Goal: Use online tool/utility: Use online tool/utility

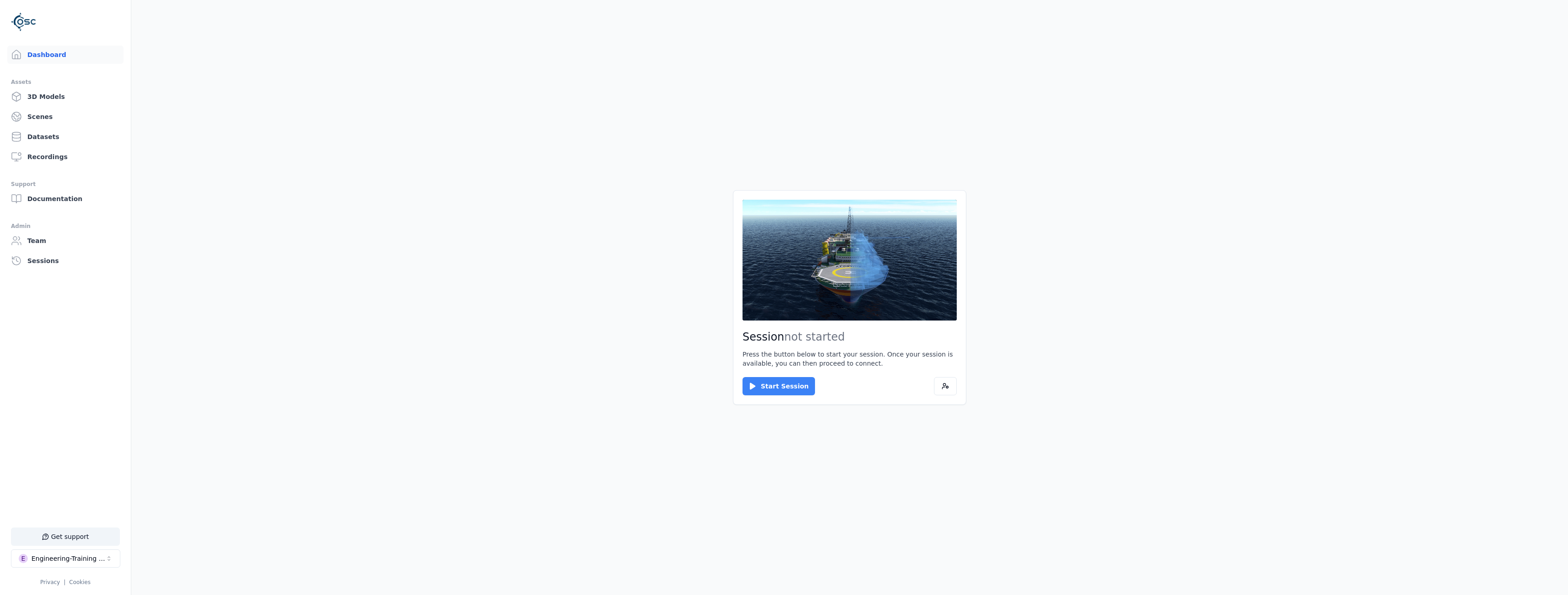
click at [766, 384] on button "Start Session" at bounding box center [779, 386] width 72 height 18
click at [761, 379] on button "Connect" at bounding box center [763, 386] width 42 height 18
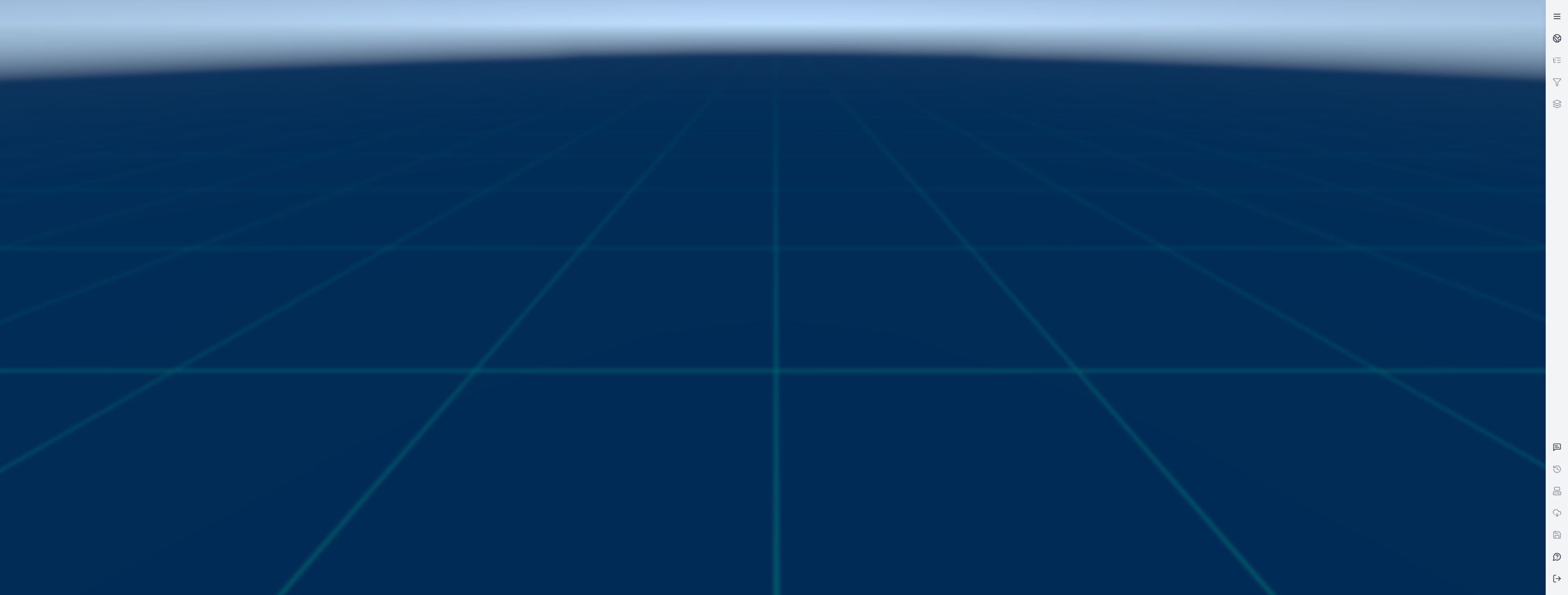
click at [1556, 10] on link at bounding box center [1557, 16] width 22 height 22
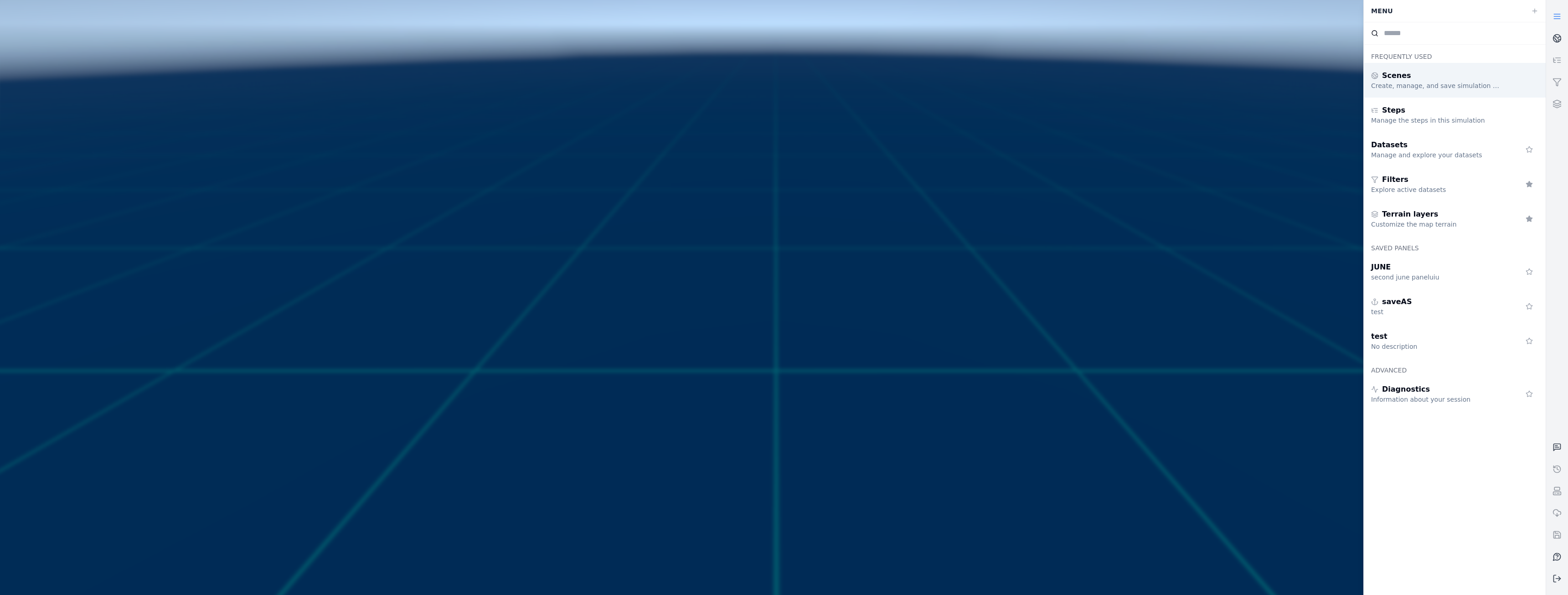
click at [1474, 80] on div "Scenes" at bounding box center [1437, 76] width 131 height 11
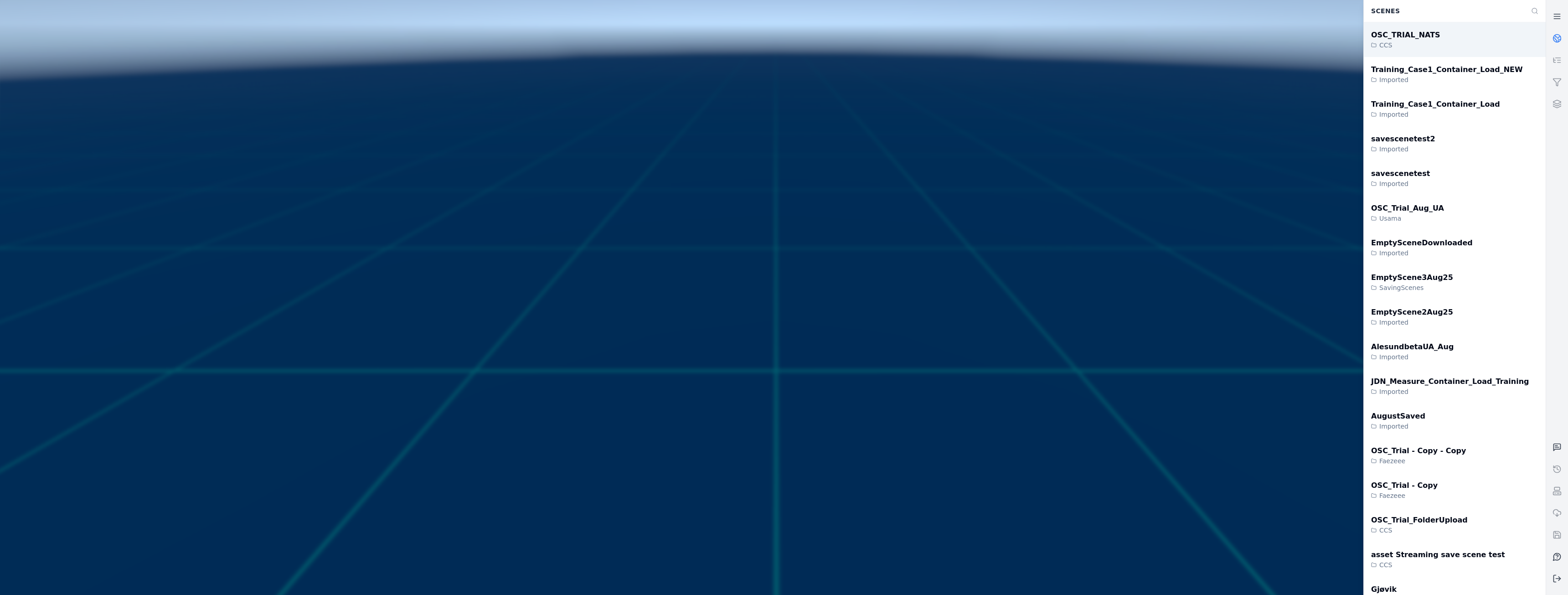
click at [1439, 32] on div "OSC_TRIAL_NATS CCS" at bounding box center [1455, 40] width 182 height 35
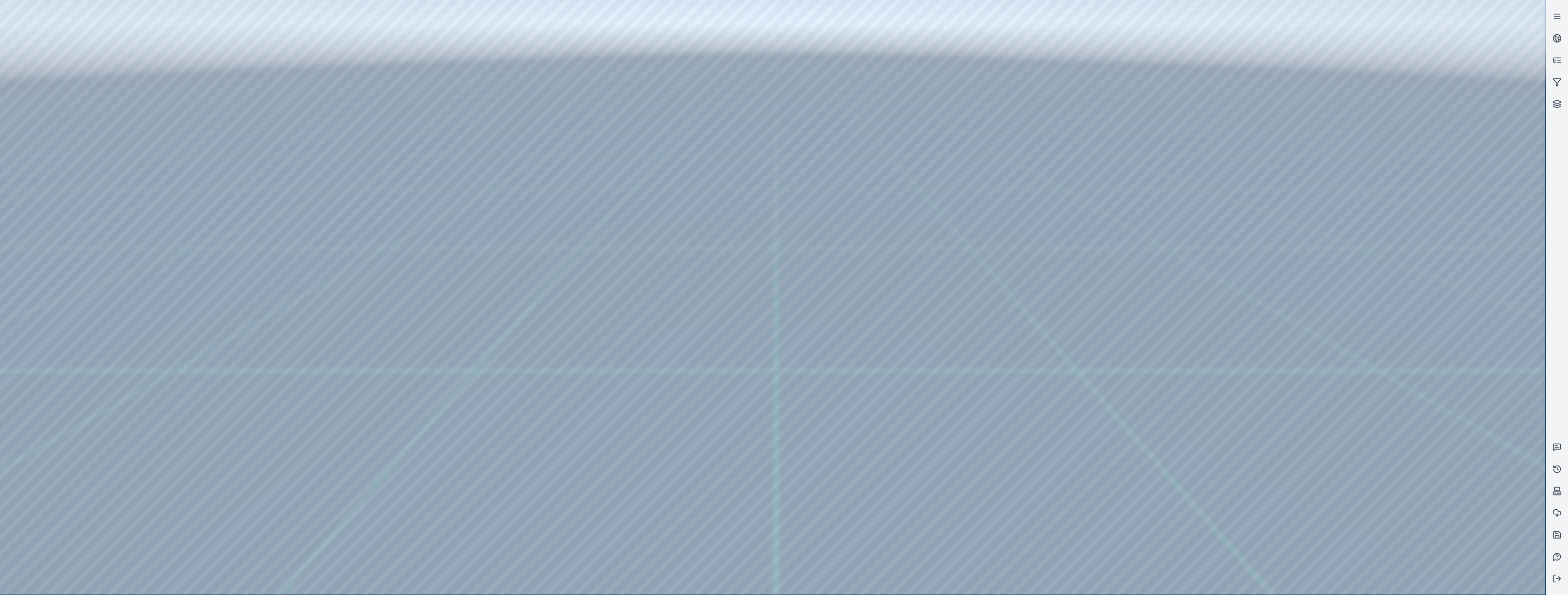
click at [1525, 579] on div at bounding box center [772, 297] width 1545 height 594
click at [1447, 504] on div at bounding box center [772, 297] width 1545 height 594
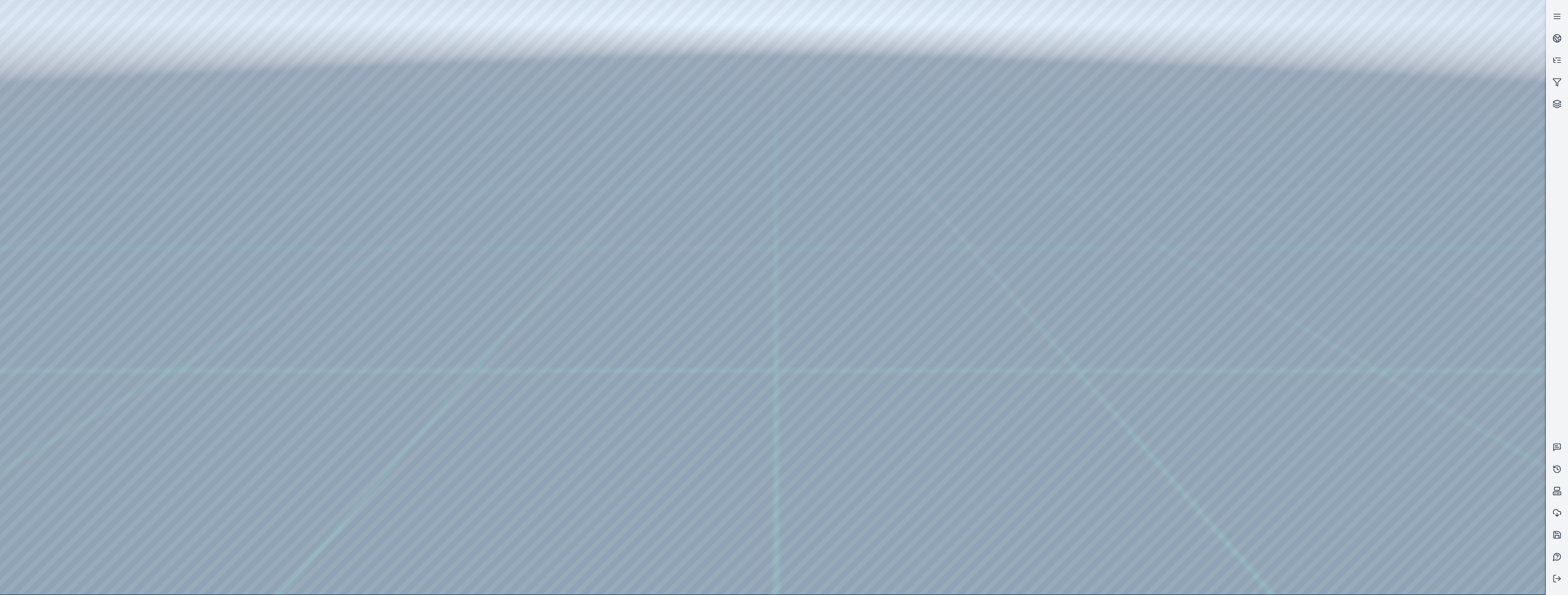
click at [1447, 504] on div at bounding box center [772, 297] width 1545 height 594
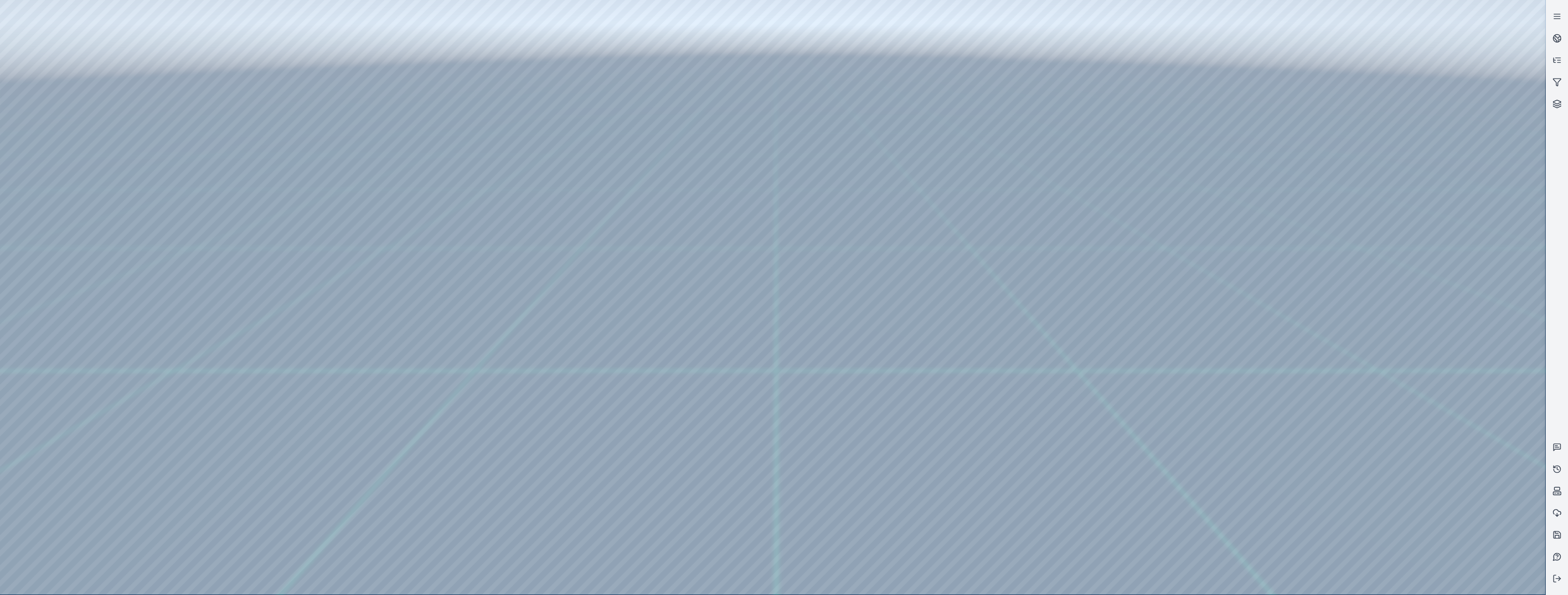
click at [1441, 437] on div at bounding box center [772, 297] width 1545 height 594
click at [1356, 395] on div at bounding box center [772, 297] width 1545 height 594
click at [1441, 440] on div at bounding box center [772, 297] width 1545 height 594
drag, startPoint x: 1433, startPoint y: 429, endPoint x: 1444, endPoint y: 442, distance: 17.0
click at [1444, 442] on div at bounding box center [772, 297] width 1545 height 594
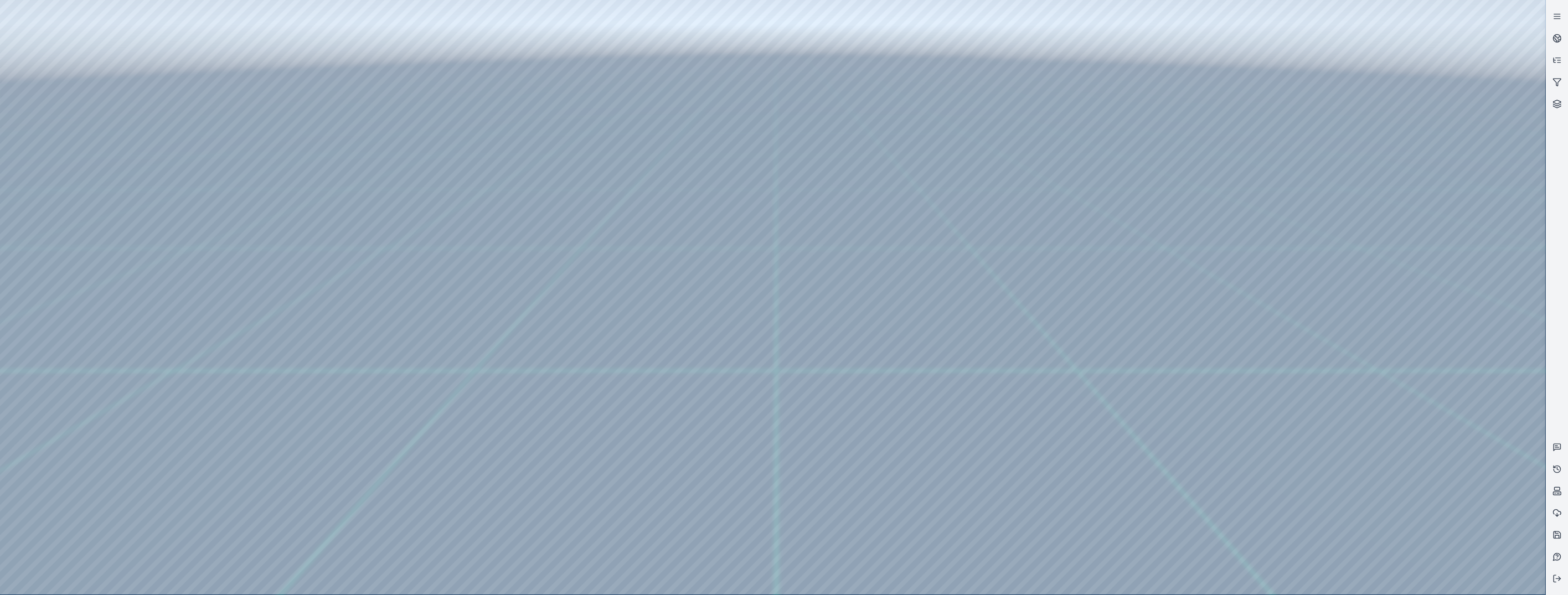
click at [1438, 498] on div at bounding box center [772, 297] width 1545 height 594
click at [1377, 402] on div at bounding box center [772, 297] width 1545 height 594
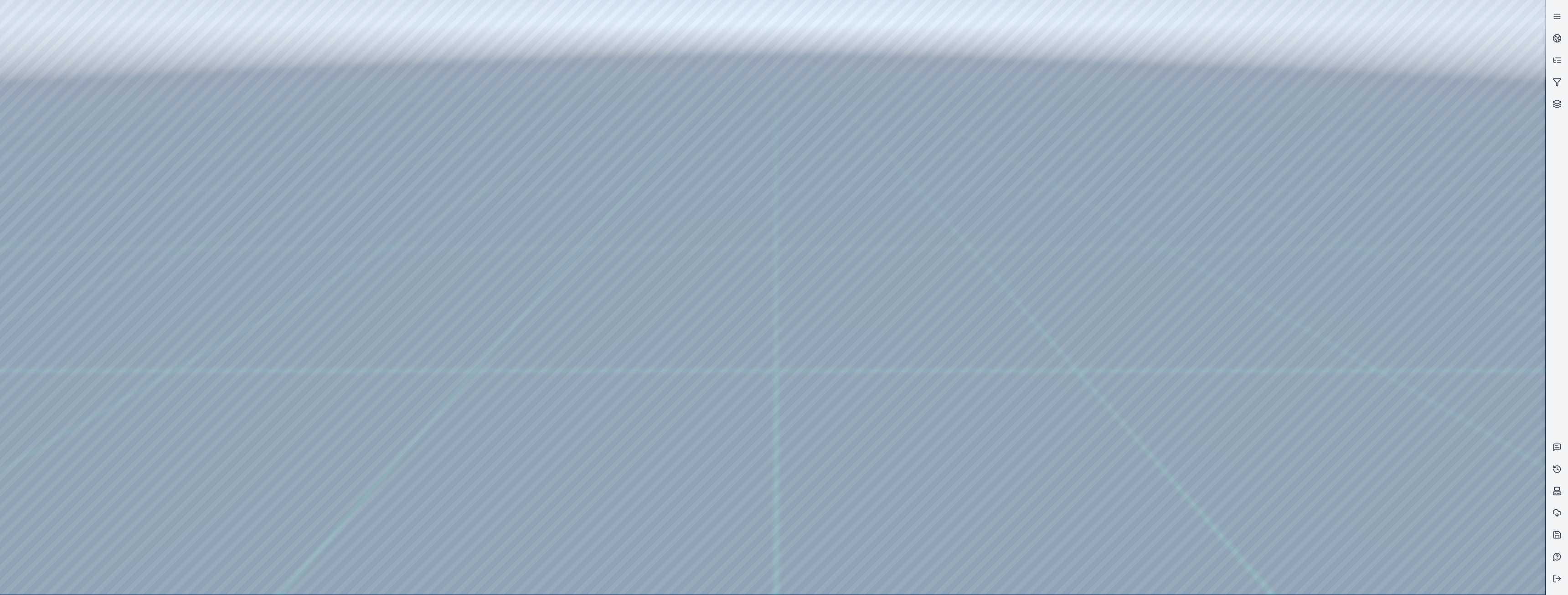
click at [1377, 402] on div at bounding box center [772, 297] width 1545 height 594
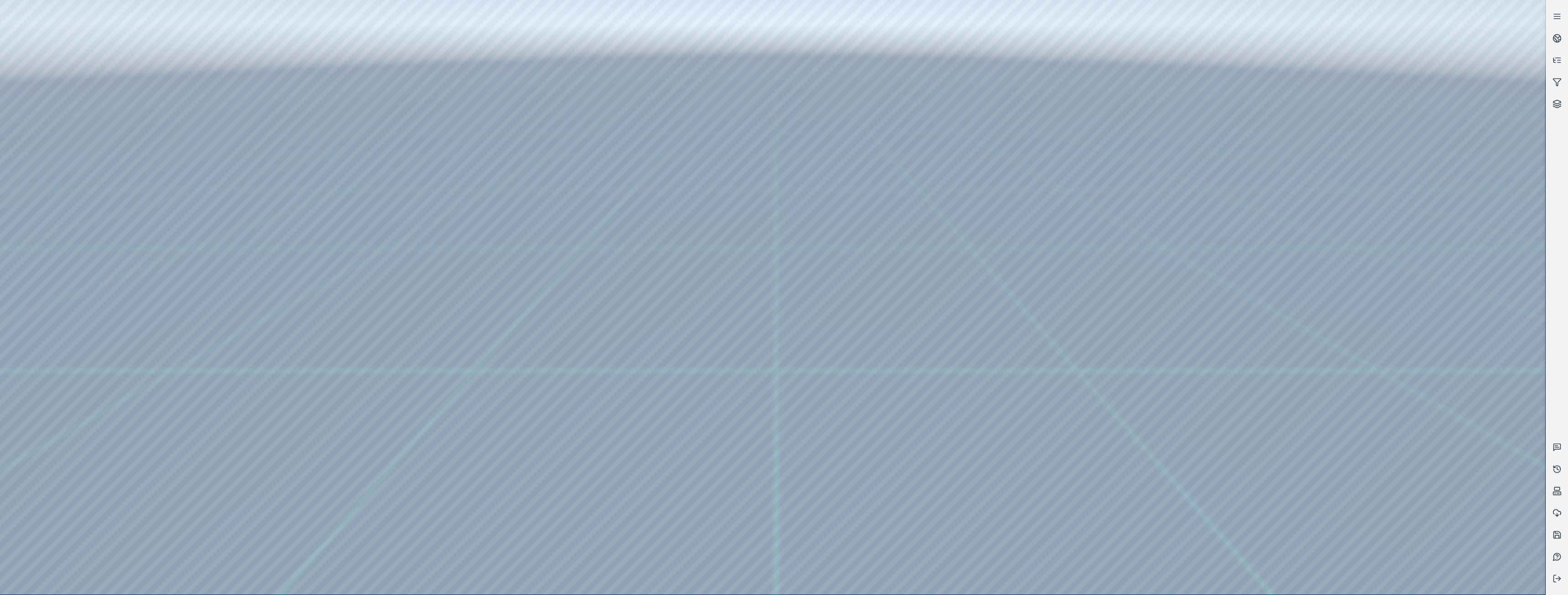
click at [1377, 402] on div at bounding box center [772, 297] width 1545 height 594
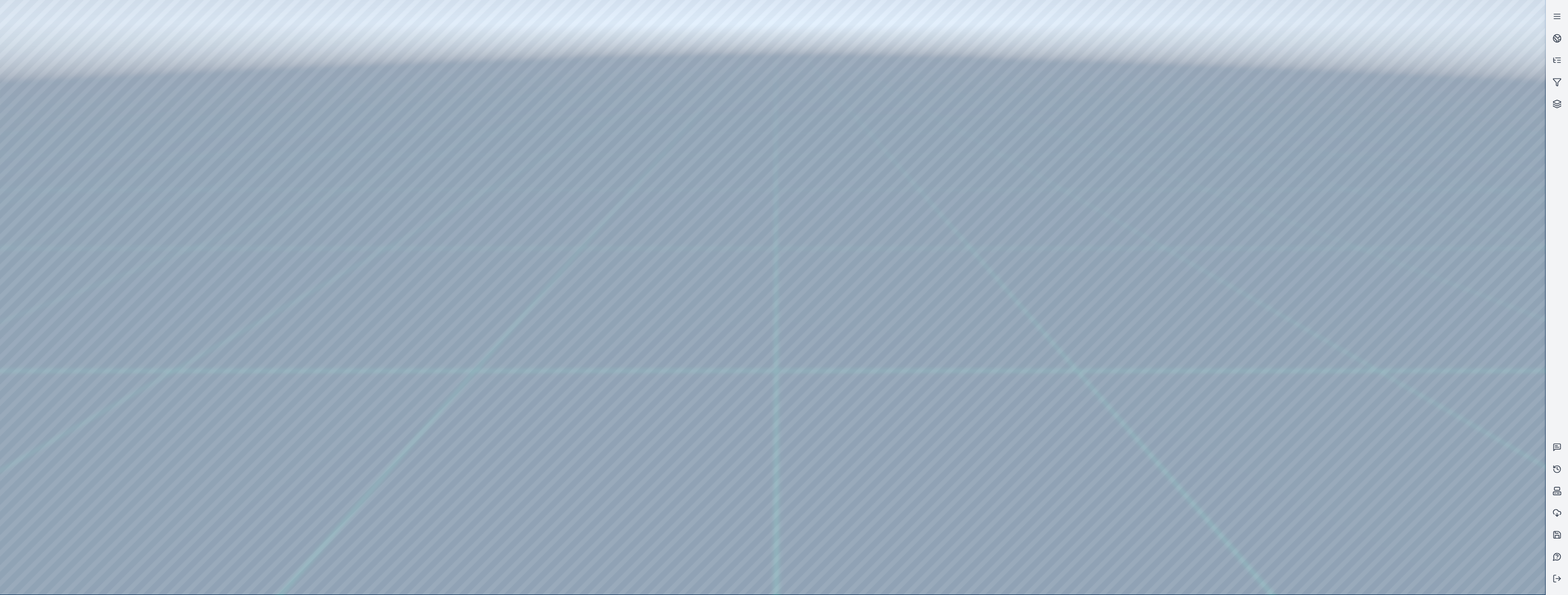
click at [1377, 402] on div at bounding box center [772, 297] width 1545 height 594
click at [55, 128] on div at bounding box center [772, 297] width 1545 height 594
click at [61, 235] on div at bounding box center [772, 297] width 1545 height 594
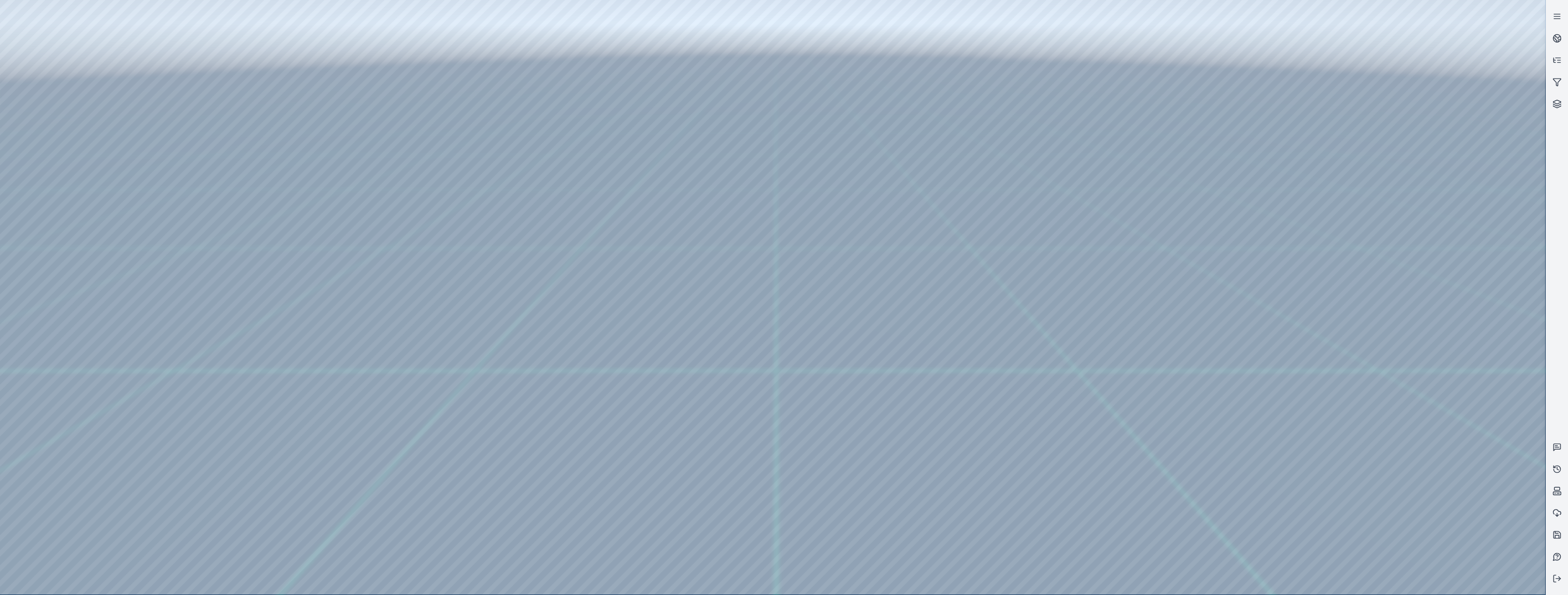
click at [60, 195] on div at bounding box center [772, 297] width 1545 height 594
click at [271, 41] on div at bounding box center [772, 297] width 1545 height 594
click at [150, 132] on div at bounding box center [772, 297] width 1545 height 594
click at [1528, 91] on div at bounding box center [772, 297] width 1545 height 594
click at [1527, 117] on div at bounding box center [772, 297] width 1545 height 594
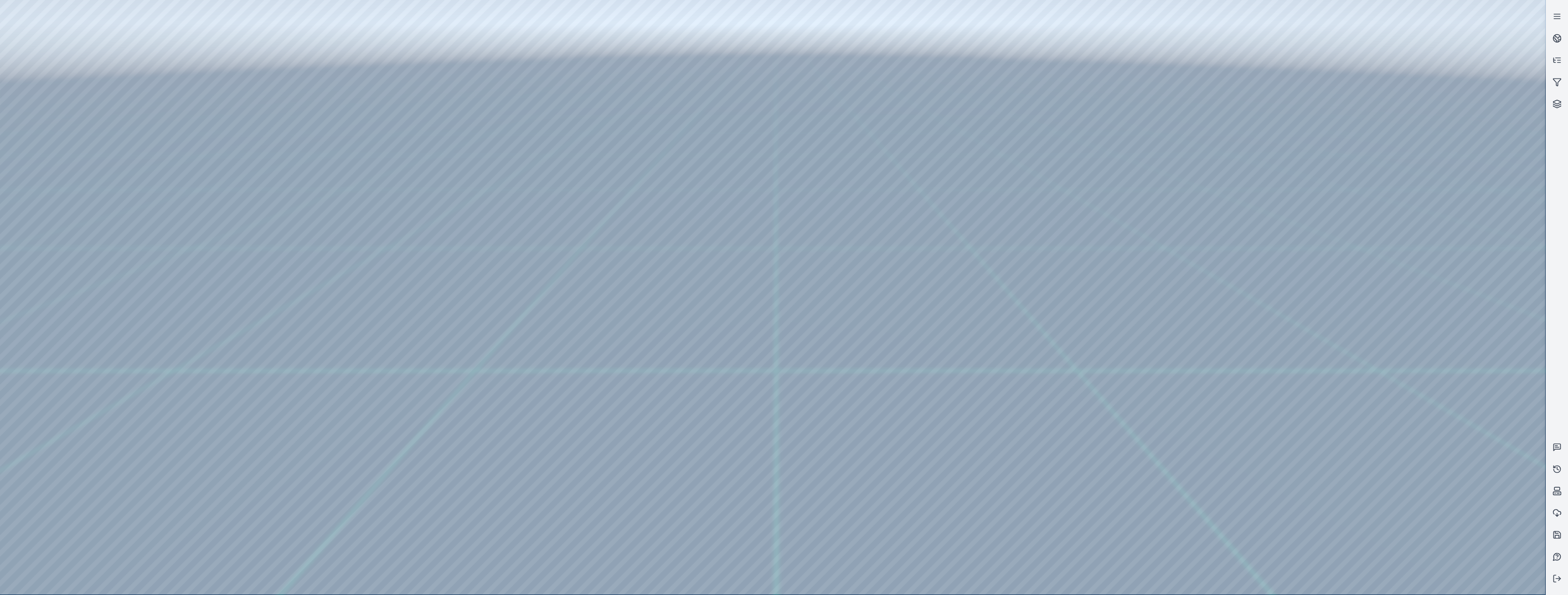
click at [1525, 268] on div at bounding box center [772, 297] width 1545 height 594
click at [1526, 580] on div at bounding box center [772, 297] width 1545 height 594
drag, startPoint x: 1542, startPoint y: 129, endPoint x: 1550, endPoint y: 161, distance: 33.0
click at [1550, 161] on div at bounding box center [784, 297] width 1568 height 595
drag, startPoint x: 1541, startPoint y: 136, endPoint x: 1553, endPoint y: 239, distance: 103.7
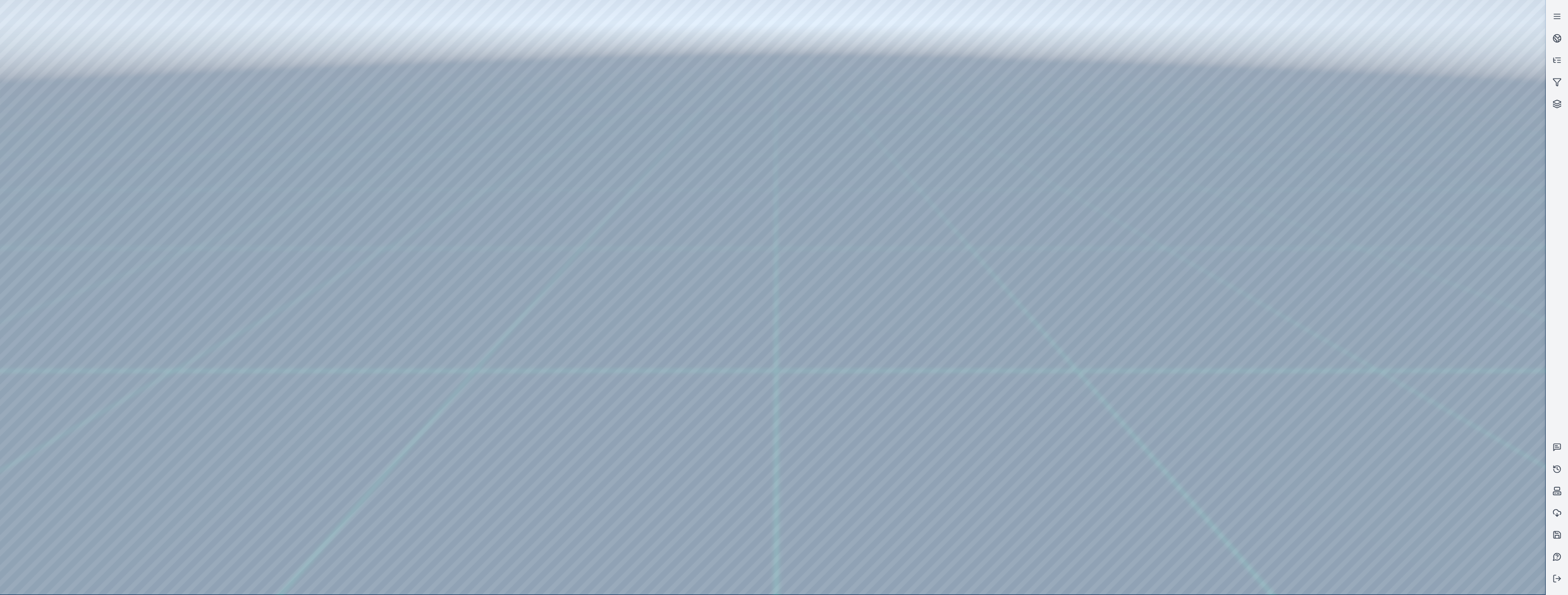
click at [1553, 239] on div at bounding box center [784, 297] width 1568 height 595
drag, startPoint x: 1541, startPoint y: 199, endPoint x: 1555, endPoint y: 324, distance: 125.8
click at [1555, 324] on div at bounding box center [784, 297] width 1568 height 595
drag, startPoint x: 1543, startPoint y: 287, endPoint x: 1544, endPoint y: 395, distance: 108.0
click at [1544, 395] on div at bounding box center [772, 297] width 1545 height 594
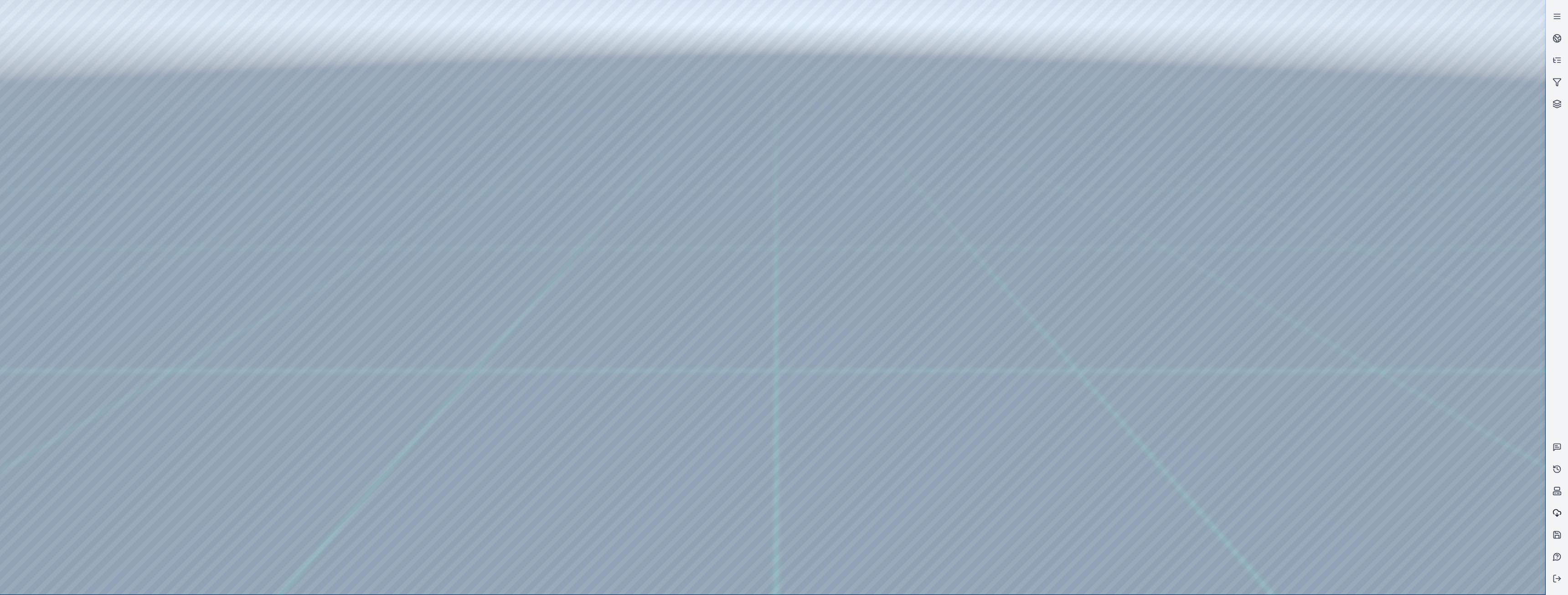
drag, startPoint x: 1544, startPoint y: 395, endPoint x: 1553, endPoint y: 508, distance: 113.4
click at [1553, 508] on div at bounding box center [784, 297] width 1568 height 595
drag, startPoint x: 1543, startPoint y: 446, endPoint x: 1545, endPoint y: 435, distance: 11.2
click at [1545, 435] on div at bounding box center [772, 297] width 1545 height 594
drag, startPoint x: 1545, startPoint y: 435, endPoint x: 1546, endPoint y: 388, distance: 47.0
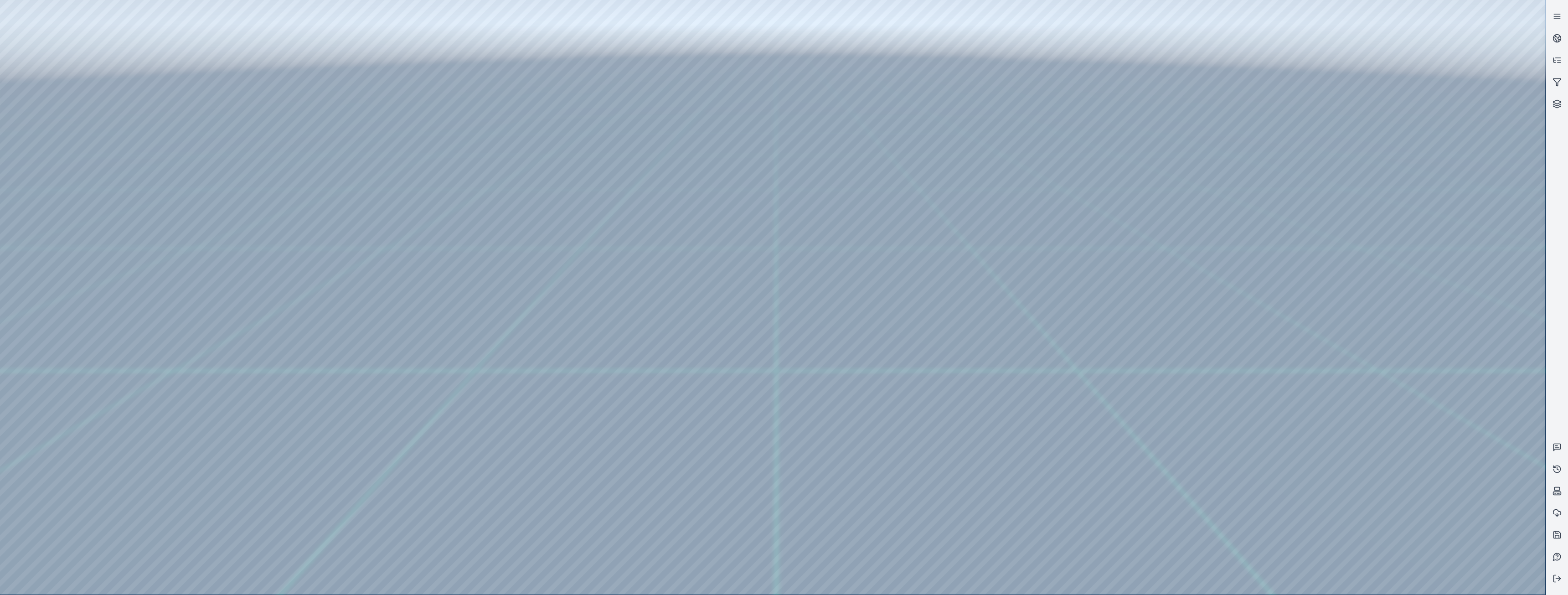
click at [1546, 388] on div at bounding box center [784, 297] width 1568 height 595
drag, startPoint x: 1542, startPoint y: 406, endPoint x: 1503, endPoint y: 12, distance: 395.9
click at [1503, 12] on div at bounding box center [772, 297] width 1545 height 594
